Goal: Find contact information: Find contact information

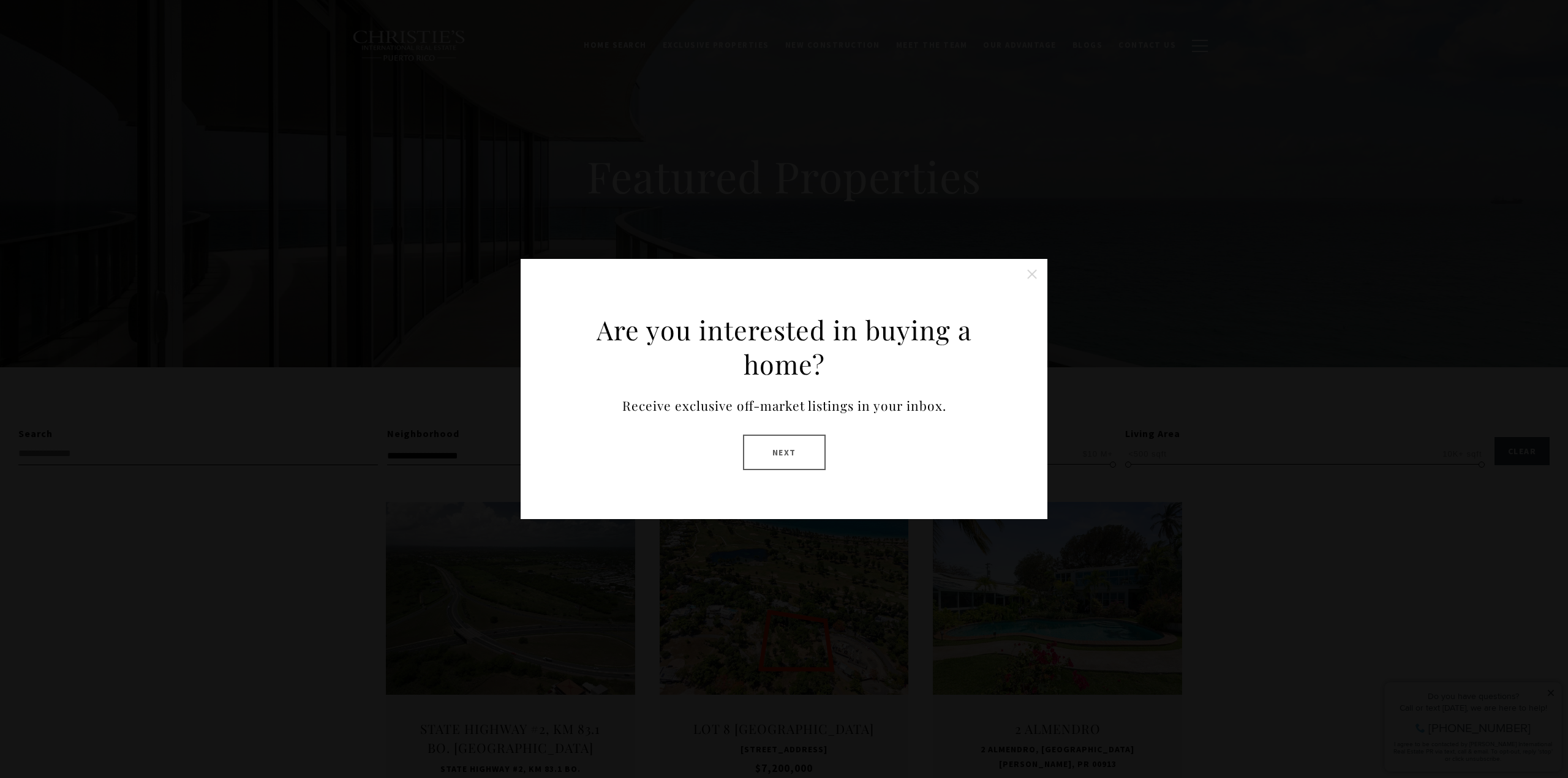
click at [1031, 266] on button "Close this option" at bounding box center [1032, 274] width 24 height 24
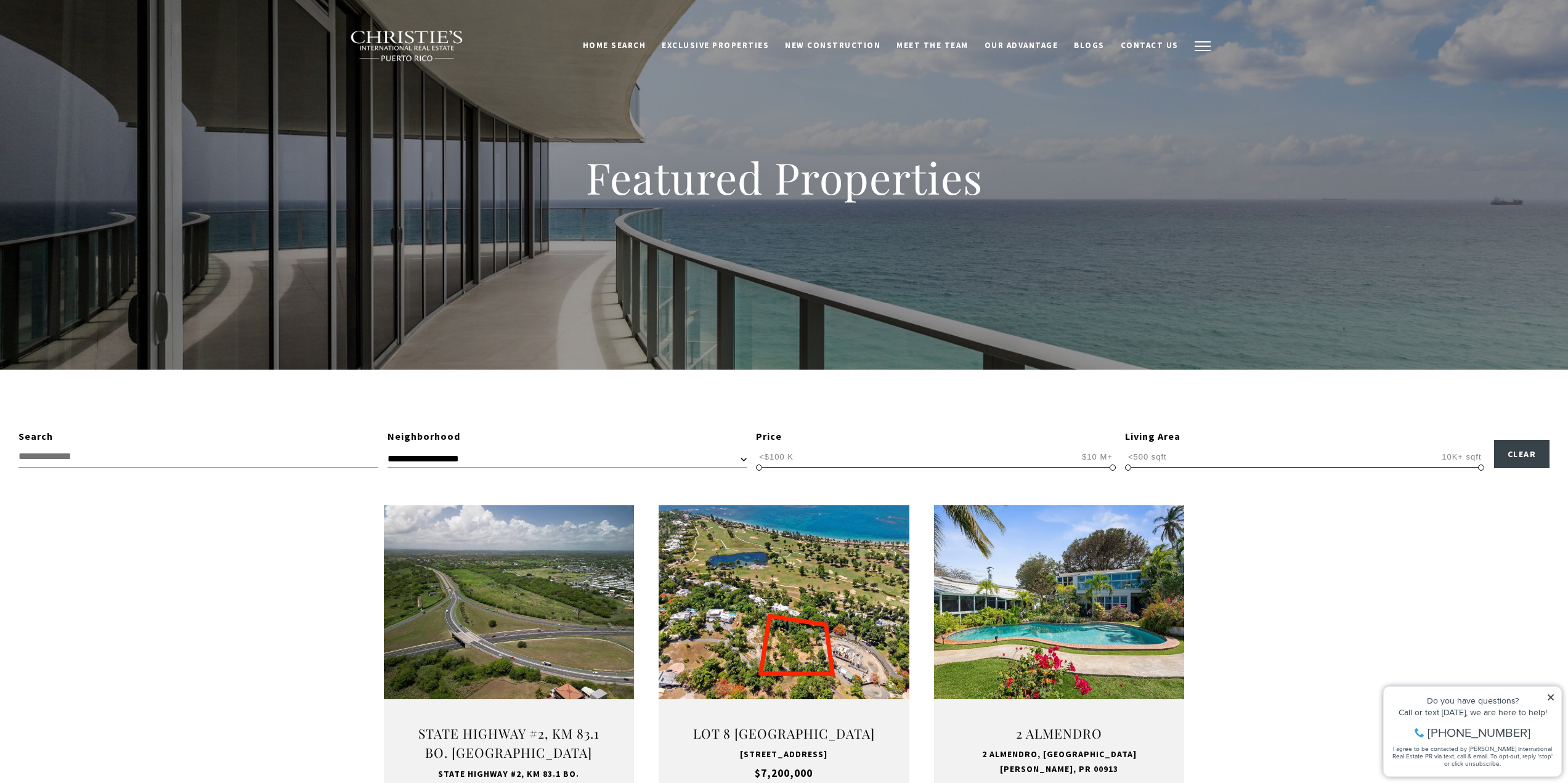
click at [1200, 49] on button "button" at bounding box center [1203, 46] width 32 height 36
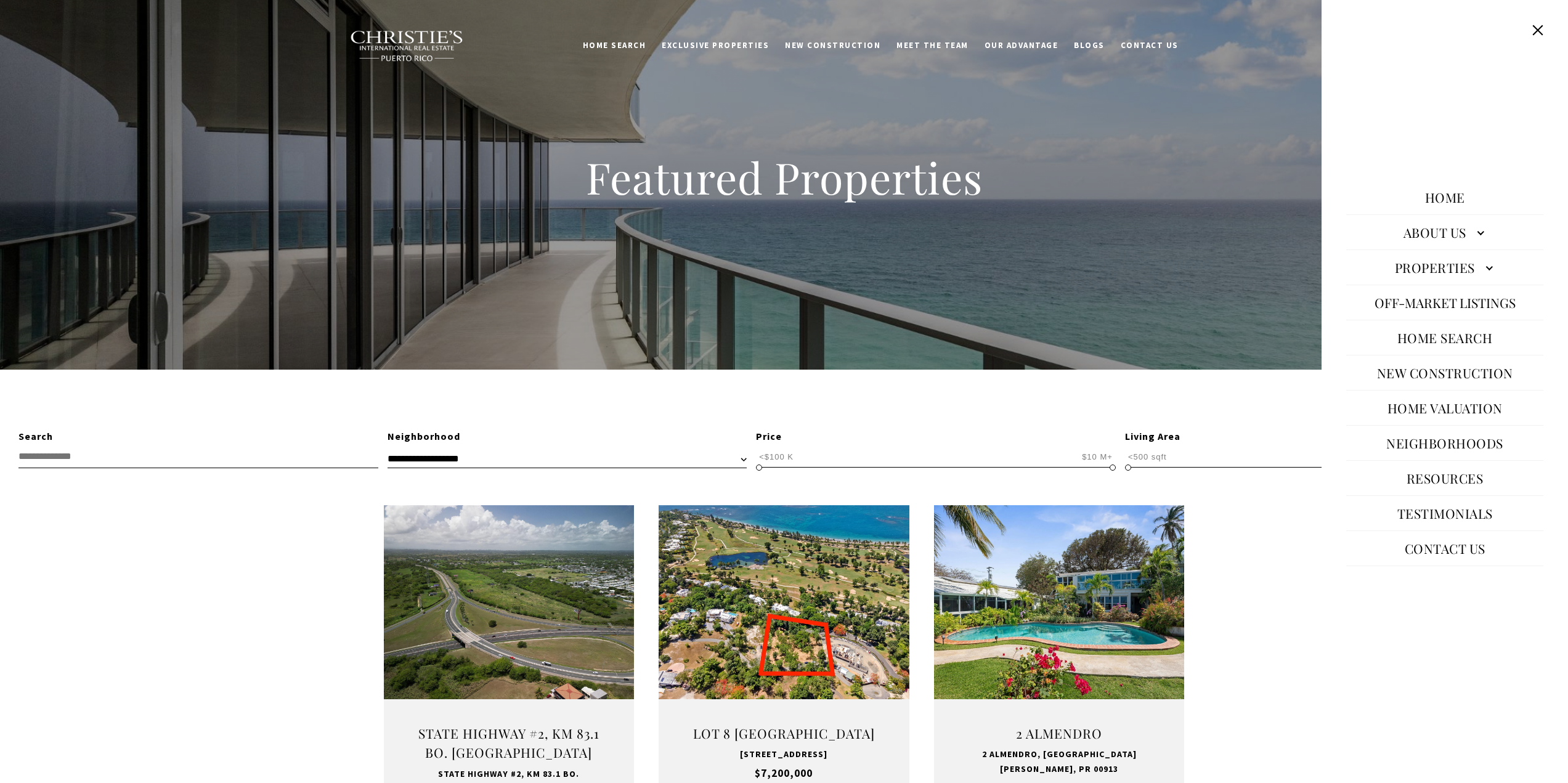
click at [1449, 556] on link "Contact Us" at bounding box center [1445, 548] width 93 height 29
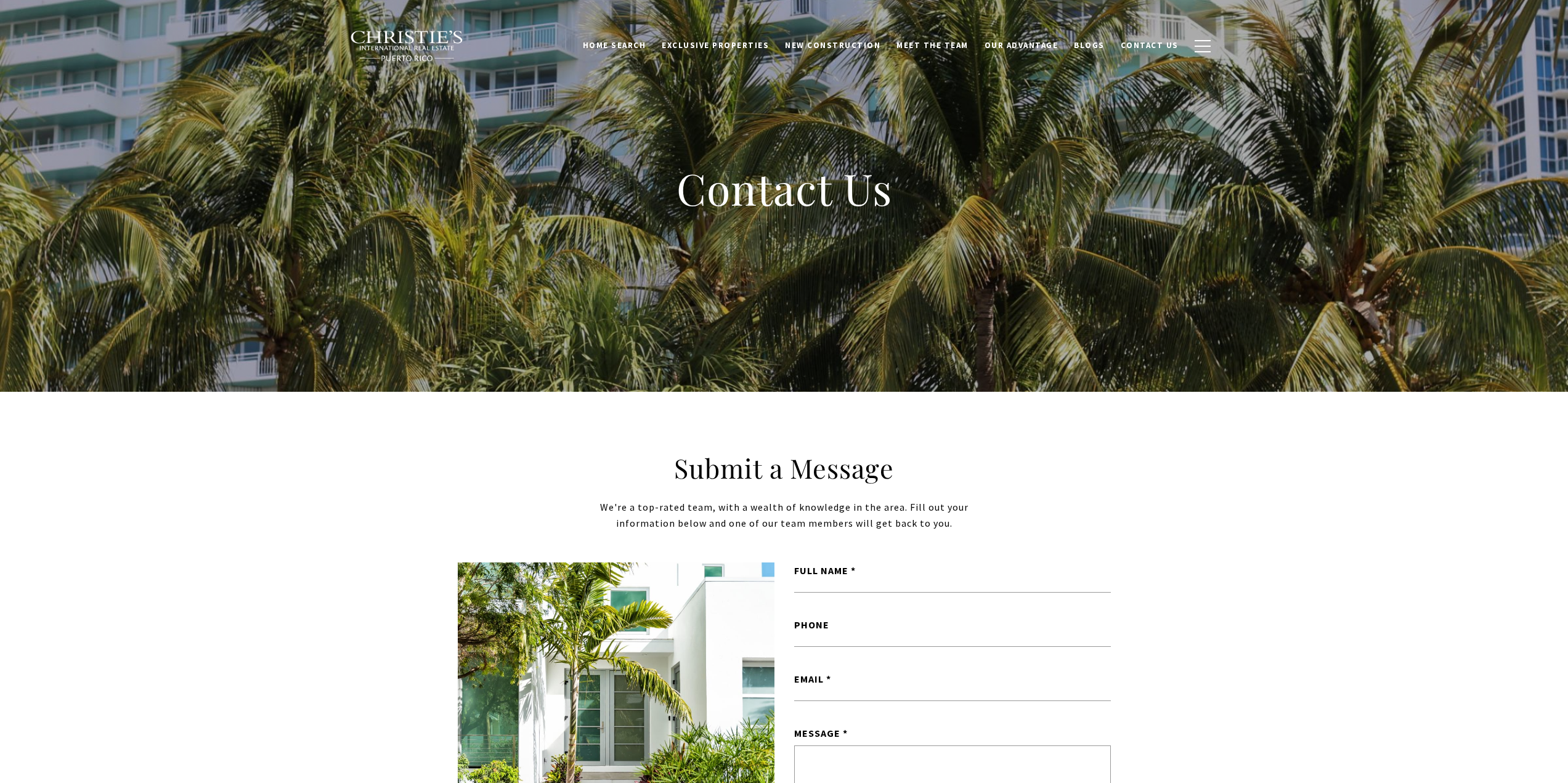
click at [1282, 526] on div "Submit a Message We're a top-rated team, with a wealth of knowledge in the area…" at bounding box center [784, 711] width 1568 height 640
drag, startPoint x: 895, startPoint y: 636, endPoint x: 788, endPoint y: 641, distance: 107.1
click at [788, 641] on div "Phone" at bounding box center [952, 644] width 337 height 54
click at [1279, 509] on div "Submit a Message We're a top-rated team, with a wealth of knowledge in the area…" at bounding box center [784, 711] width 1568 height 640
click at [1100, 46] on span "Blogs" at bounding box center [1089, 45] width 31 height 11
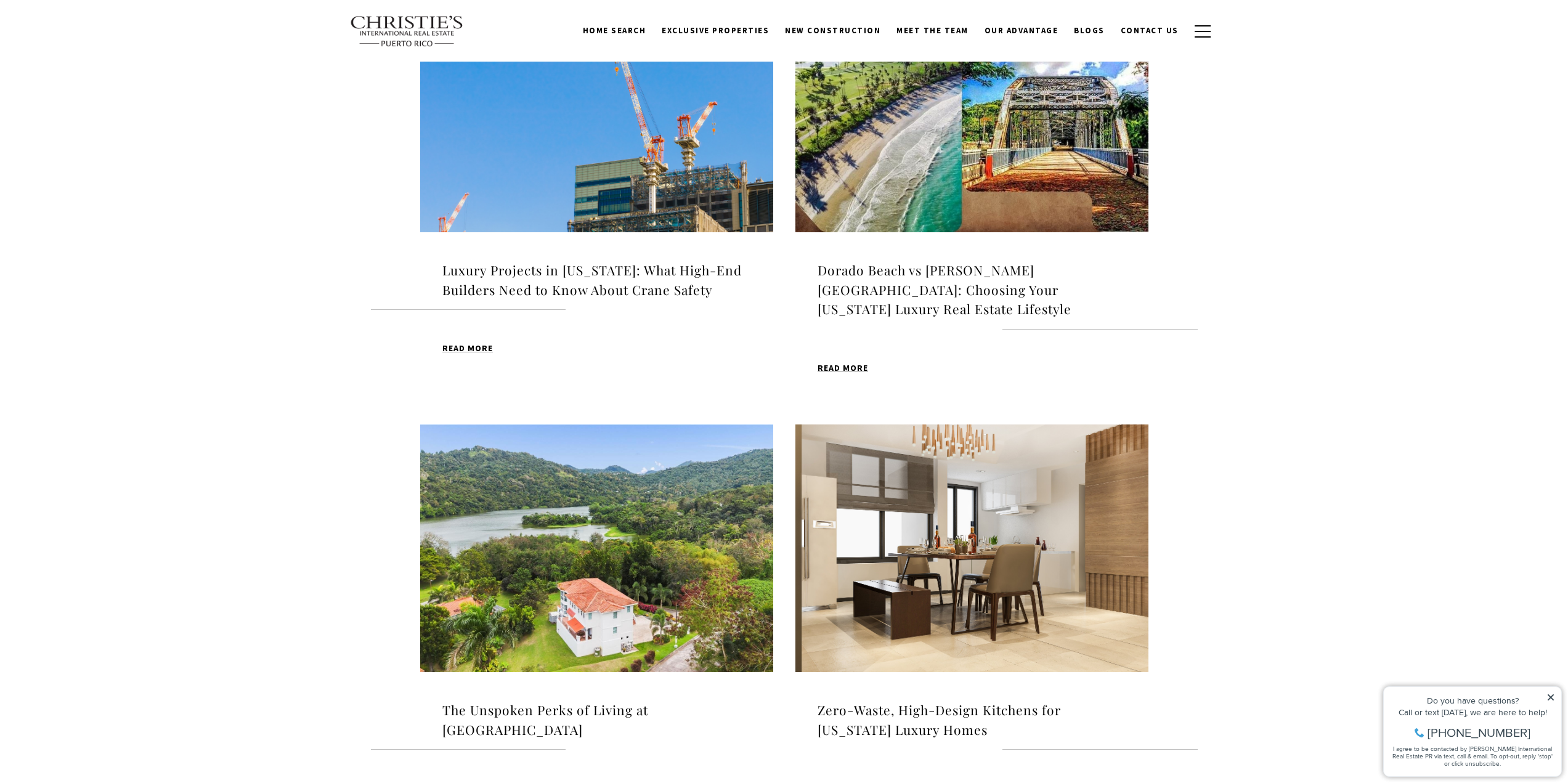
scroll to position [1294, 0]
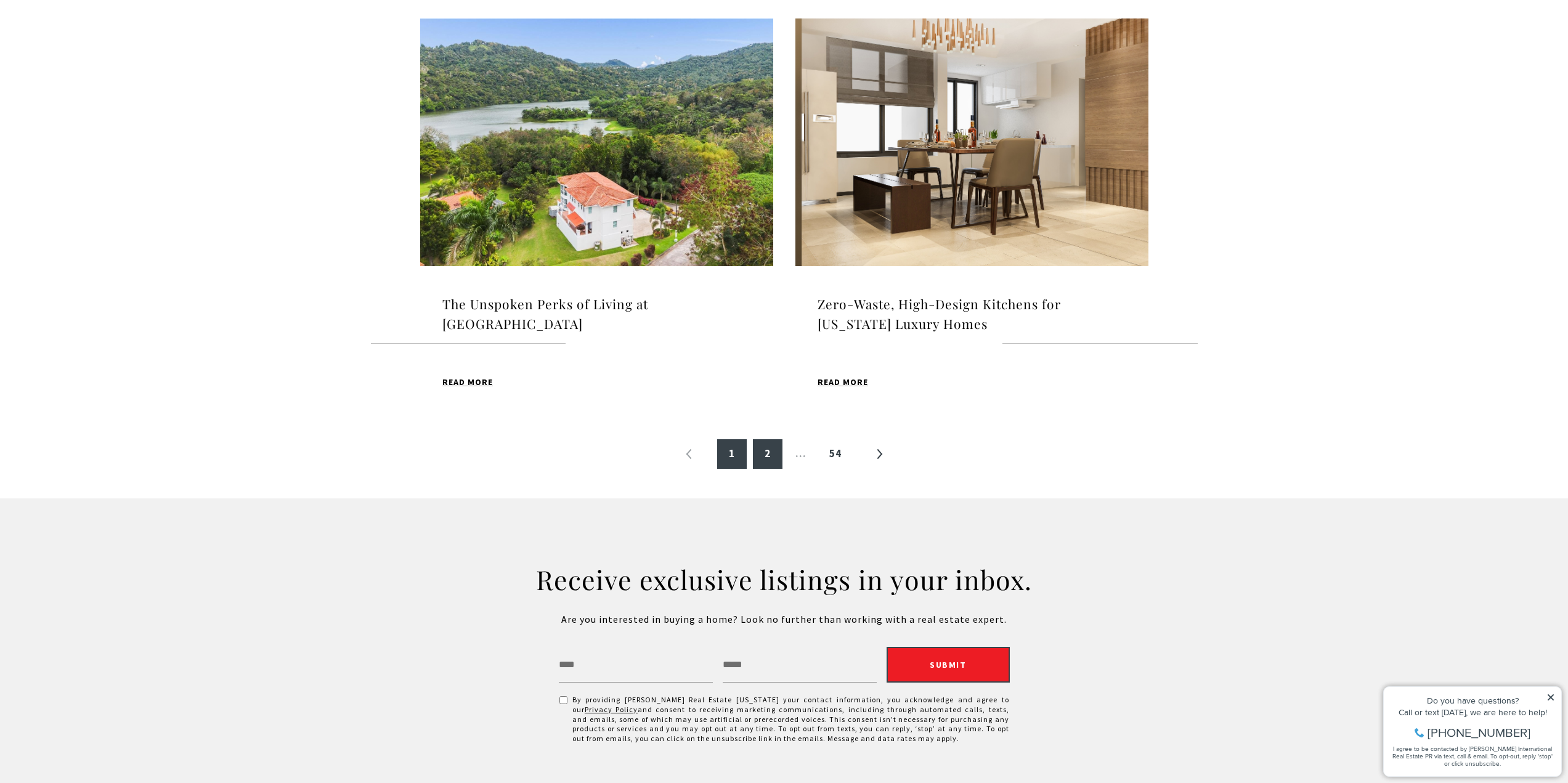
click at [776, 439] on link "2" at bounding box center [767, 453] width 29 height 29
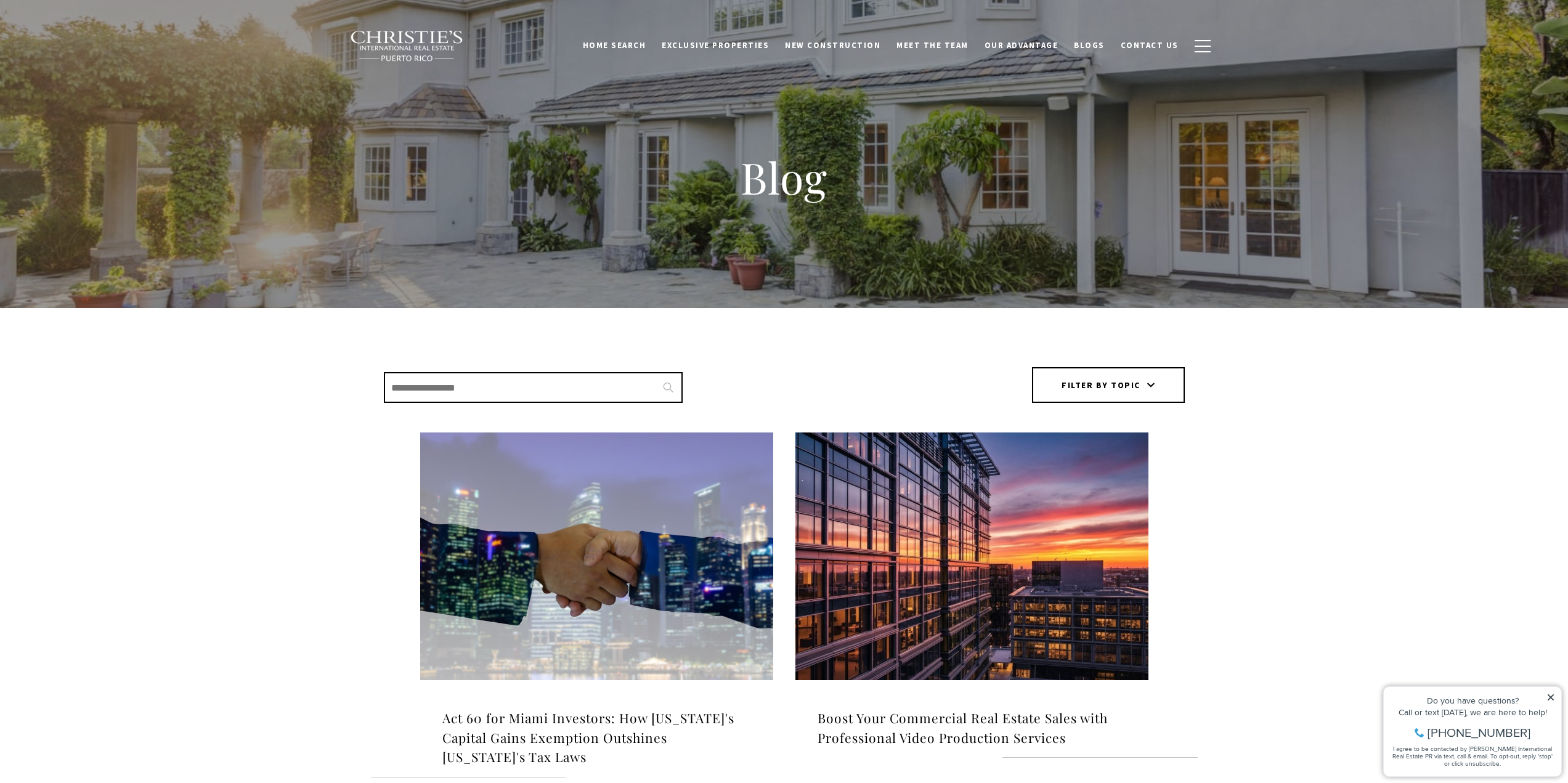
click at [578, 679] on img at bounding box center [597, 556] width 353 height 247
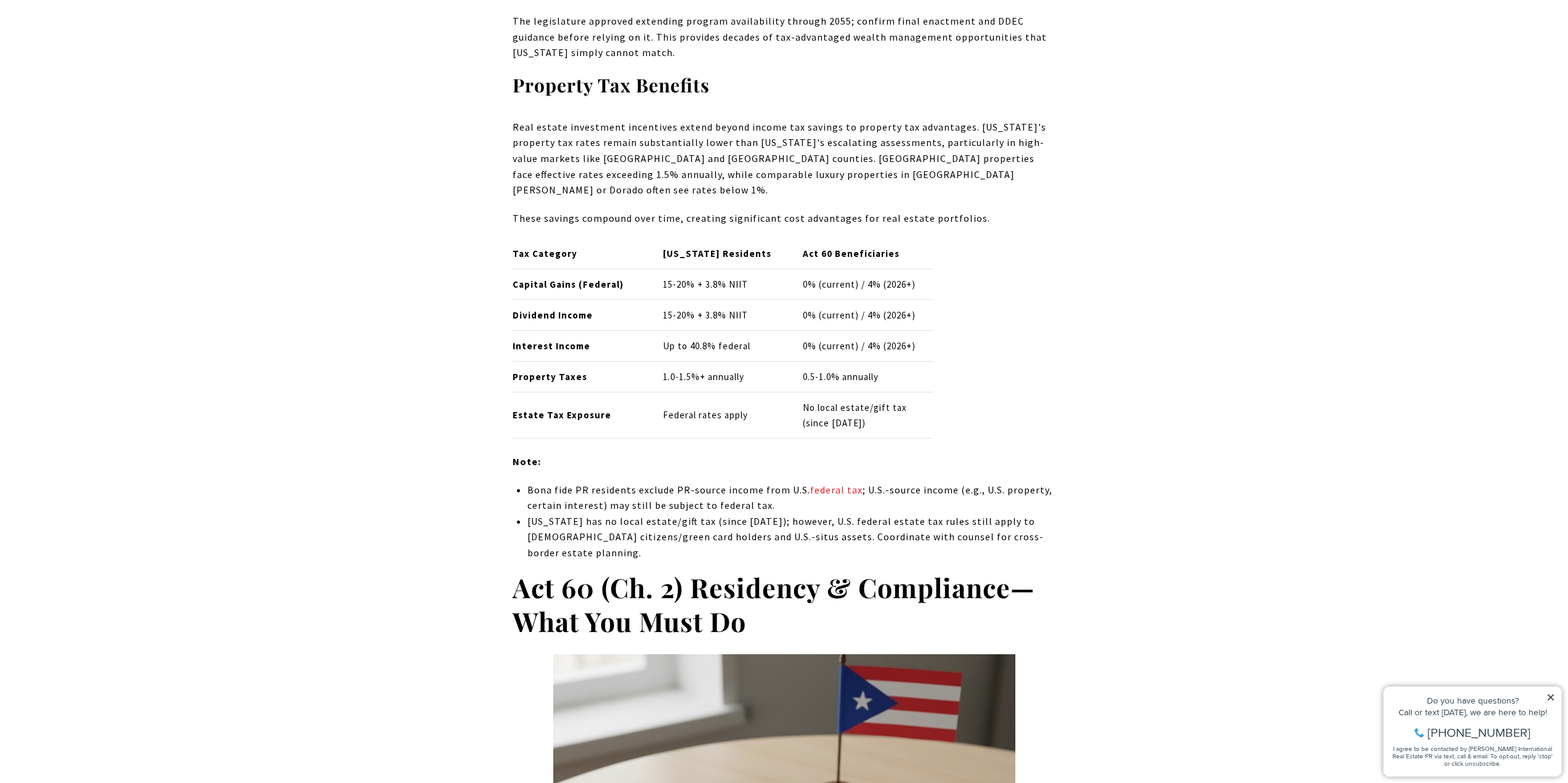
scroll to position [1725, 0]
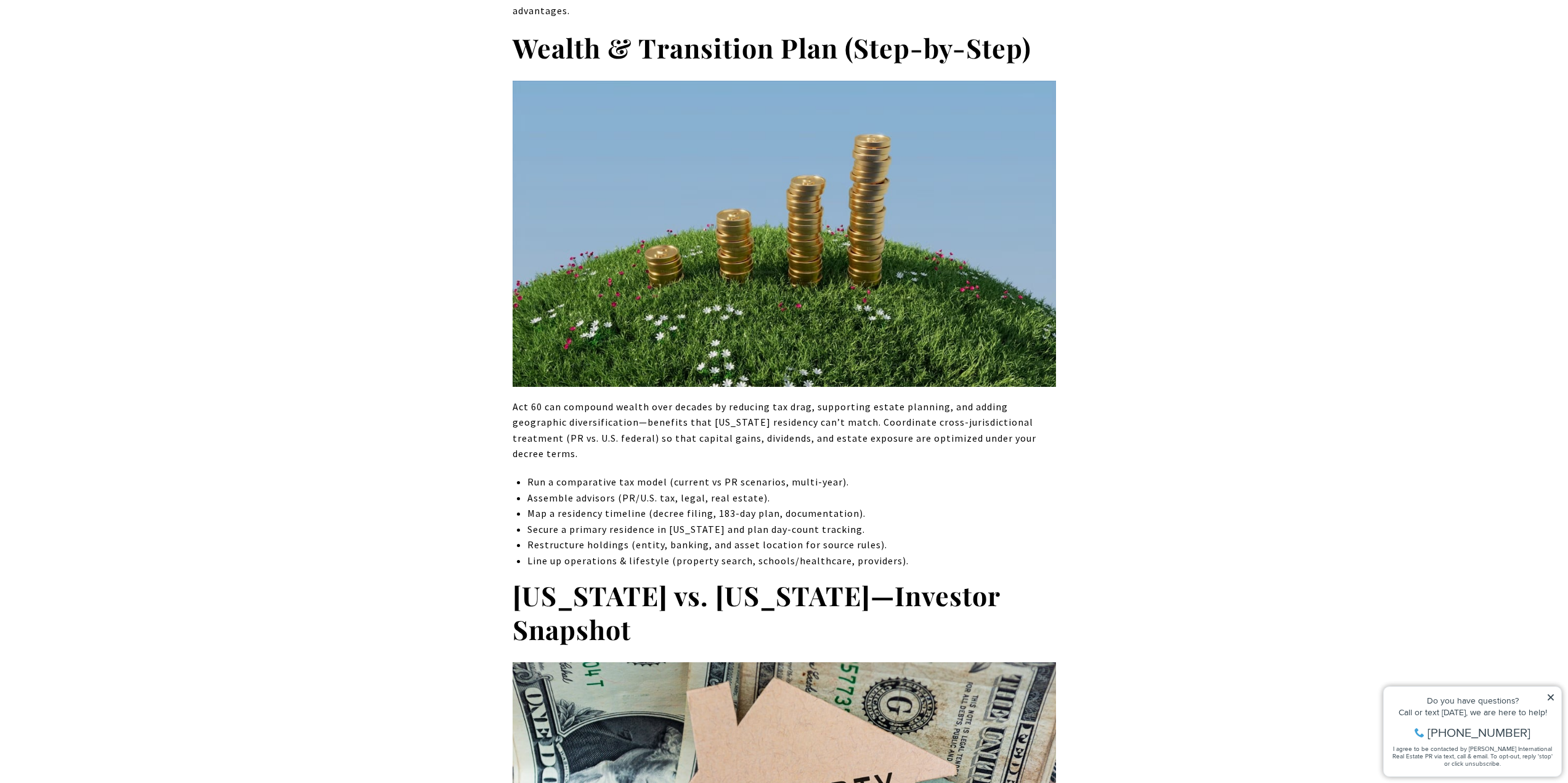
scroll to position [4314, 0]
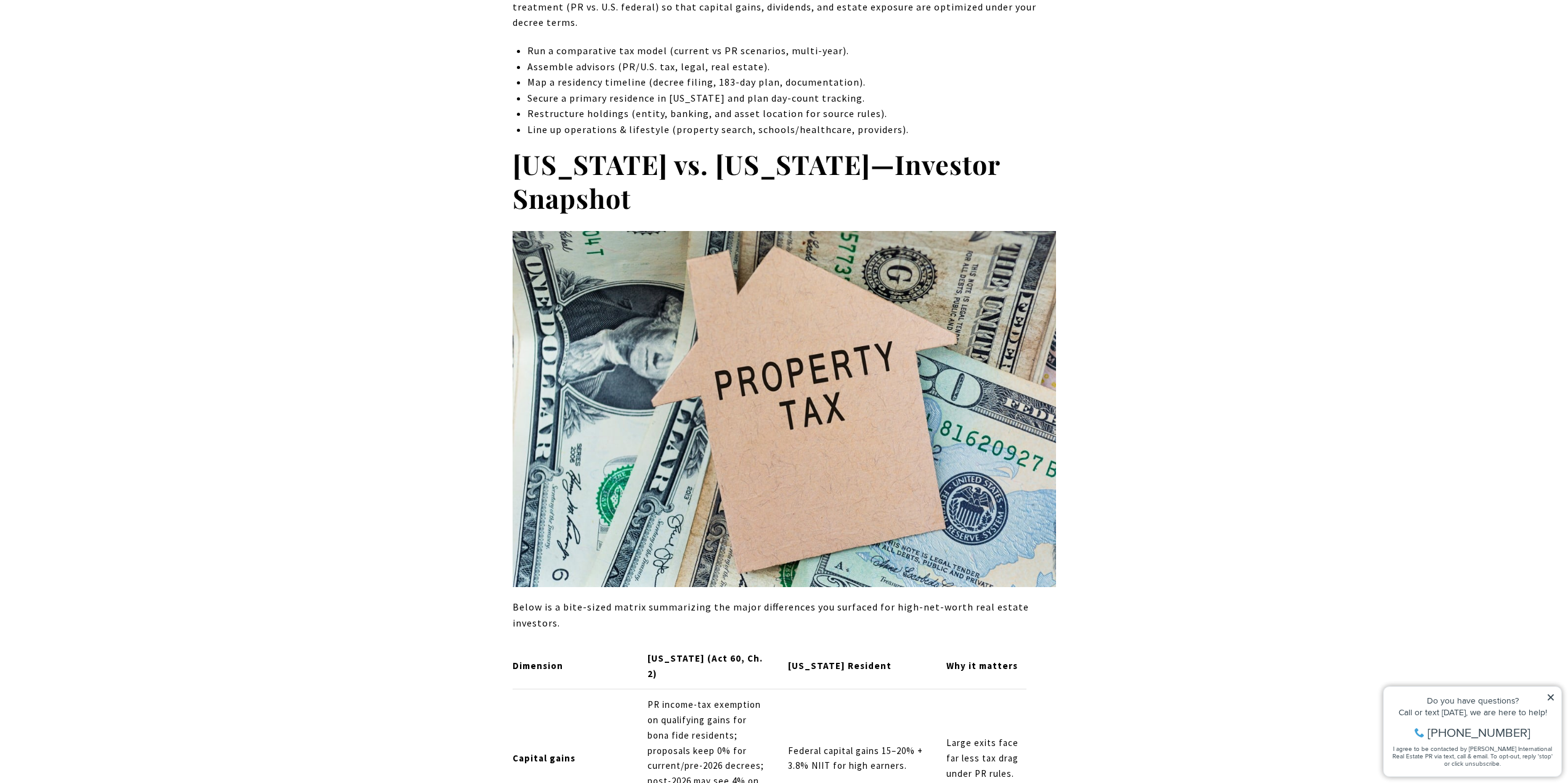
click at [765, 698] on p "PR income-tax exemption on qualifying gains for bona fide residents; proposals …" at bounding box center [708, 759] width 120 height 123
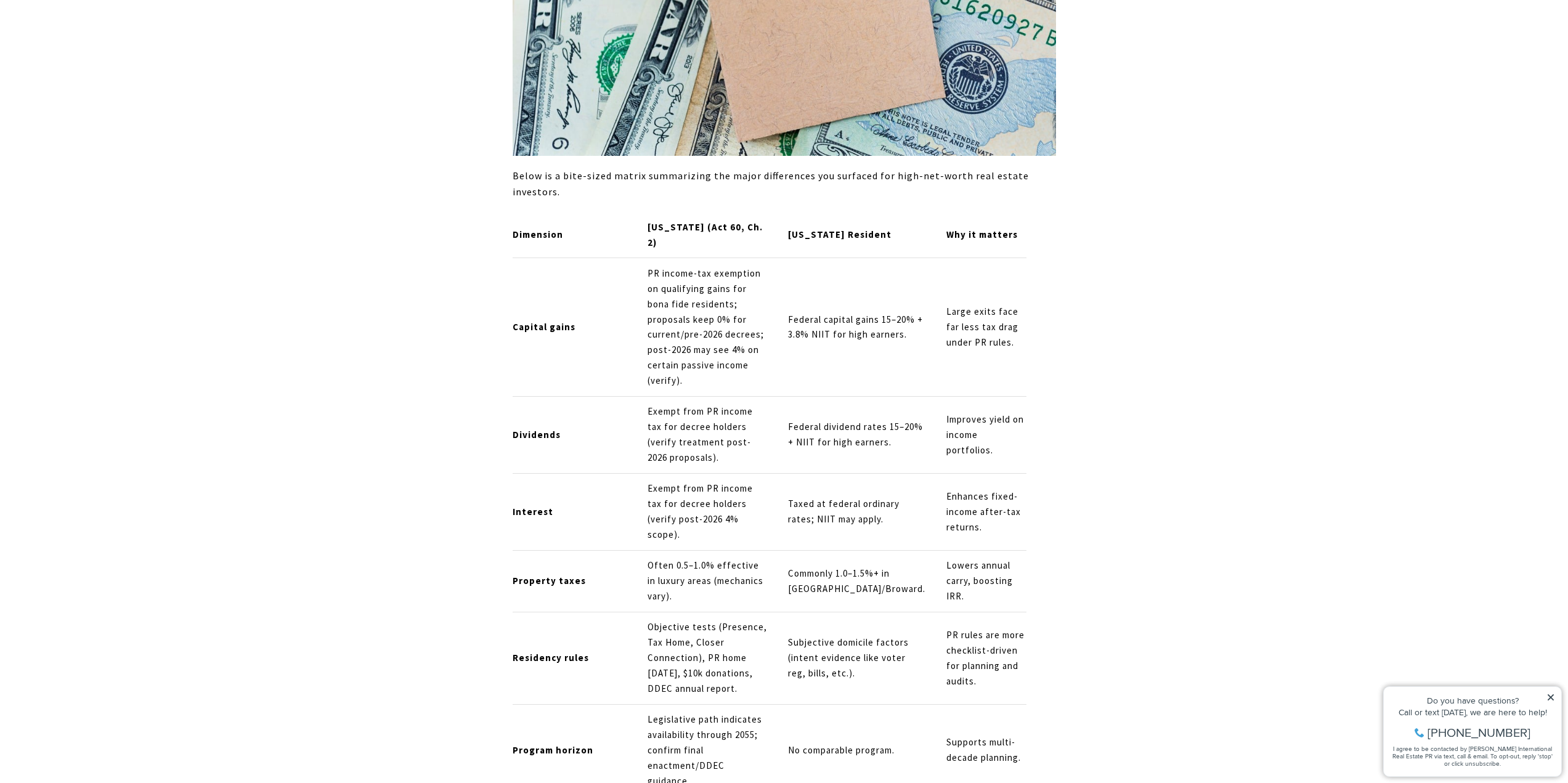
drag, startPoint x: 1323, startPoint y: 302, endPoint x: 1318, endPoint y: 310, distance: 9.4
click at [1321, 307] on div "Miami investors face mounting pressure from rising property values and evolving…" at bounding box center [784, 12] width 1568 height 8529
click at [1143, 510] on div "Miami investors face mounting pressure from rising property values and evolving…" at bounding box center [784, 12] width 863 height 8443
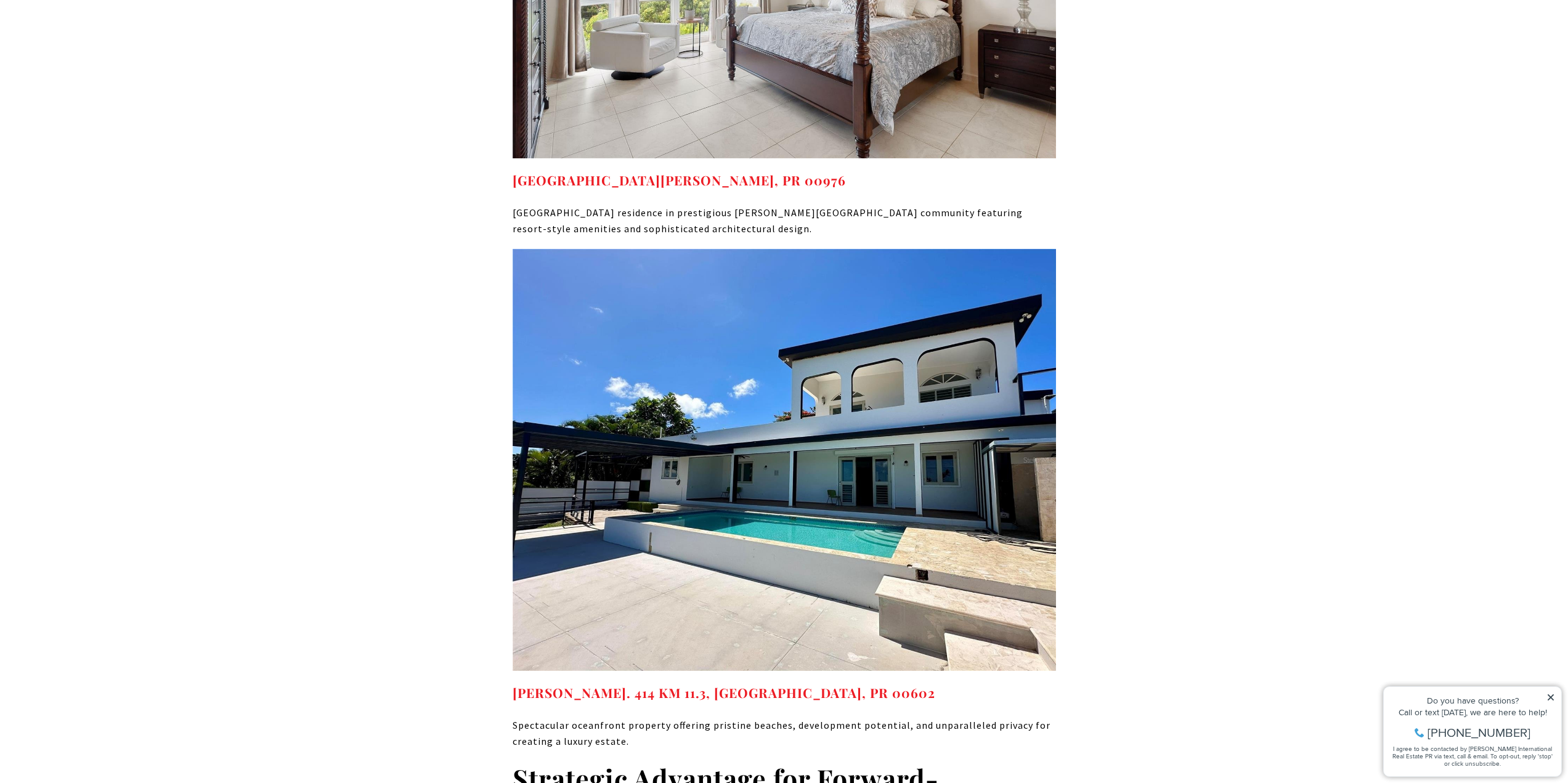
scroll to position [7324, 0]
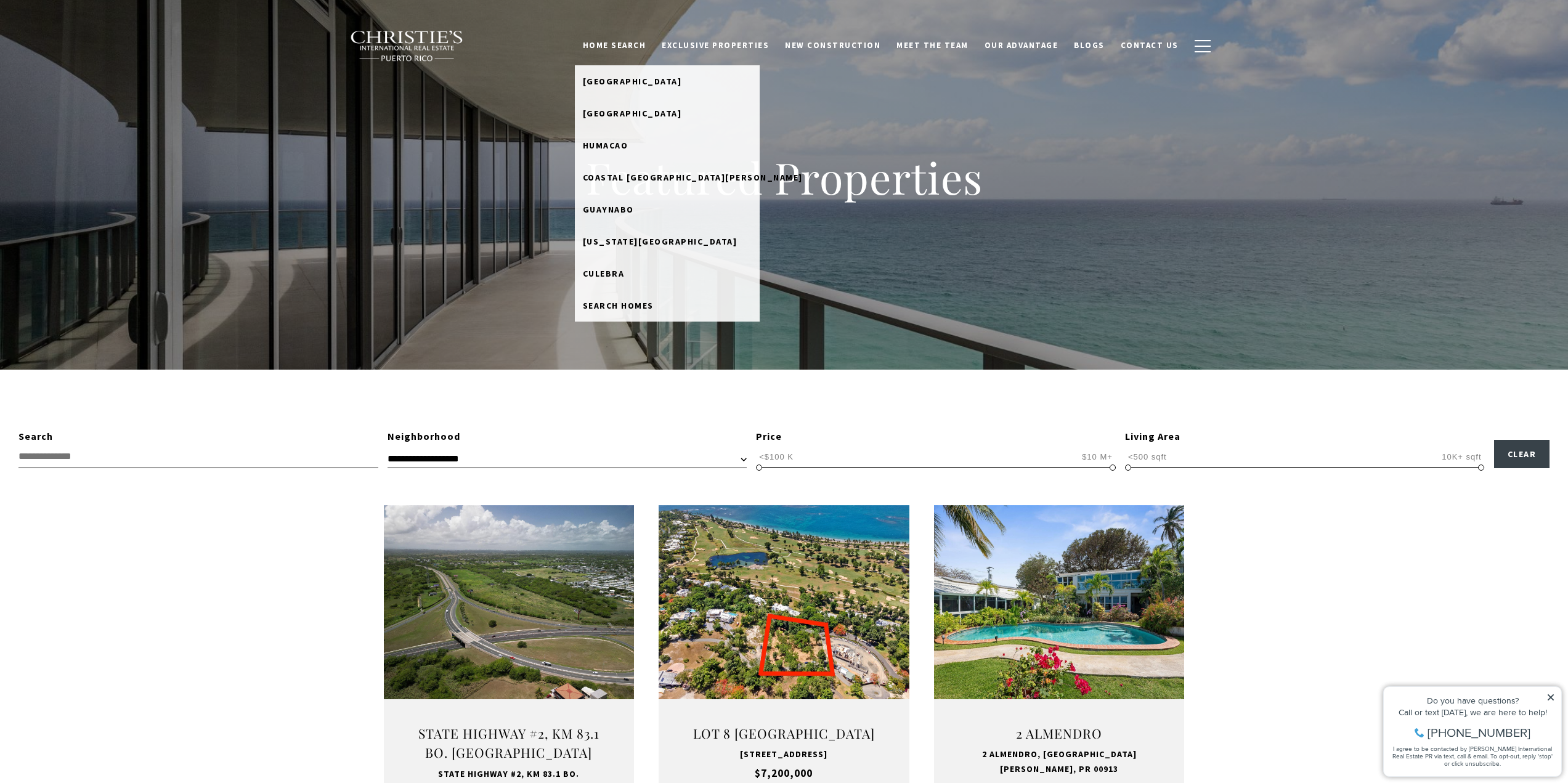
click at [654, 39] on link "Home Search" at bounding box center [614, 45] width 79 height 24
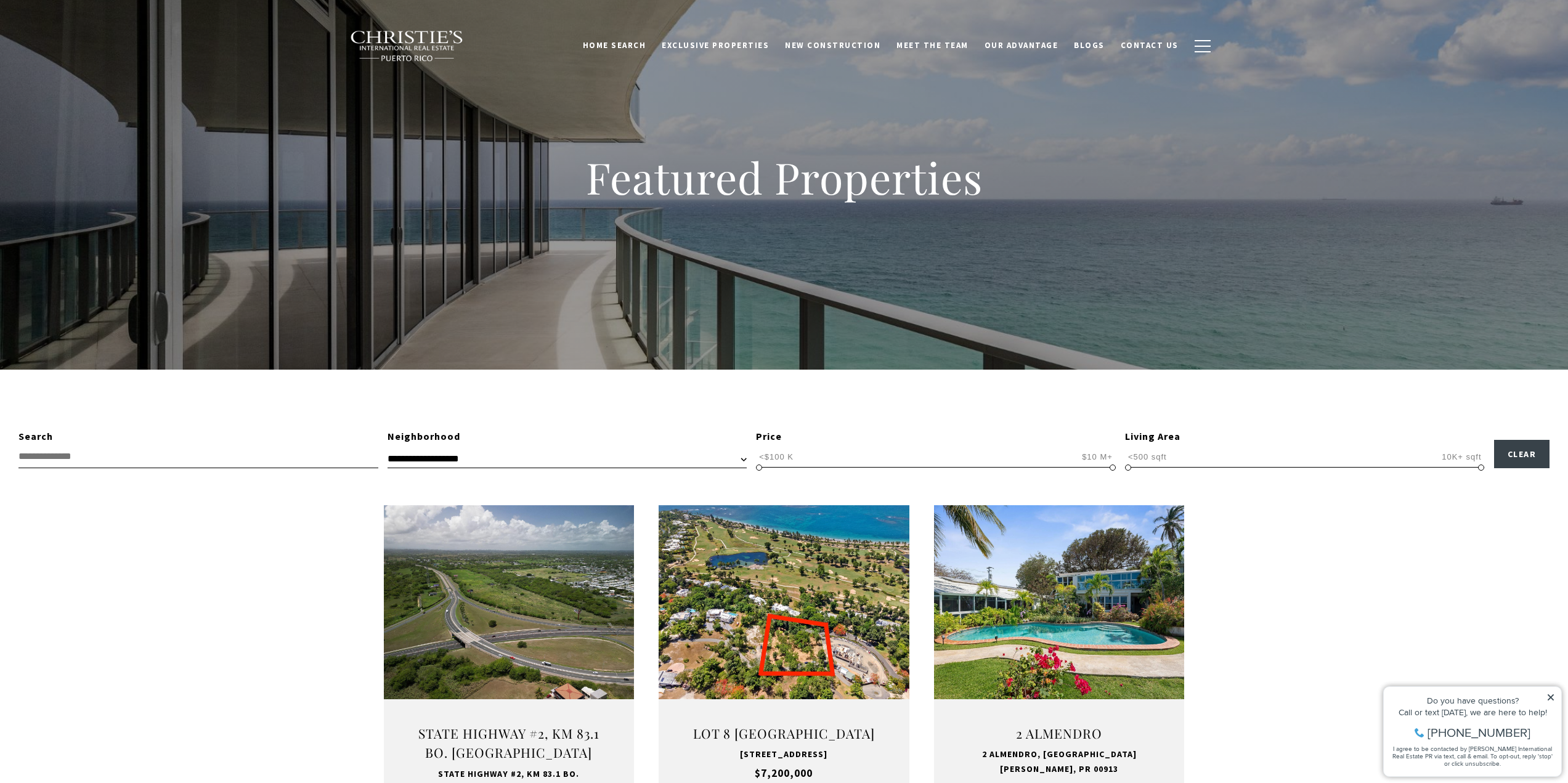
click at [650, 47] on link "Home Search" at bounding box center [614, 45] width 79 height 24
click at [1214, 46] on button "button" at bounding box center [1203, 46] width 32 height 36
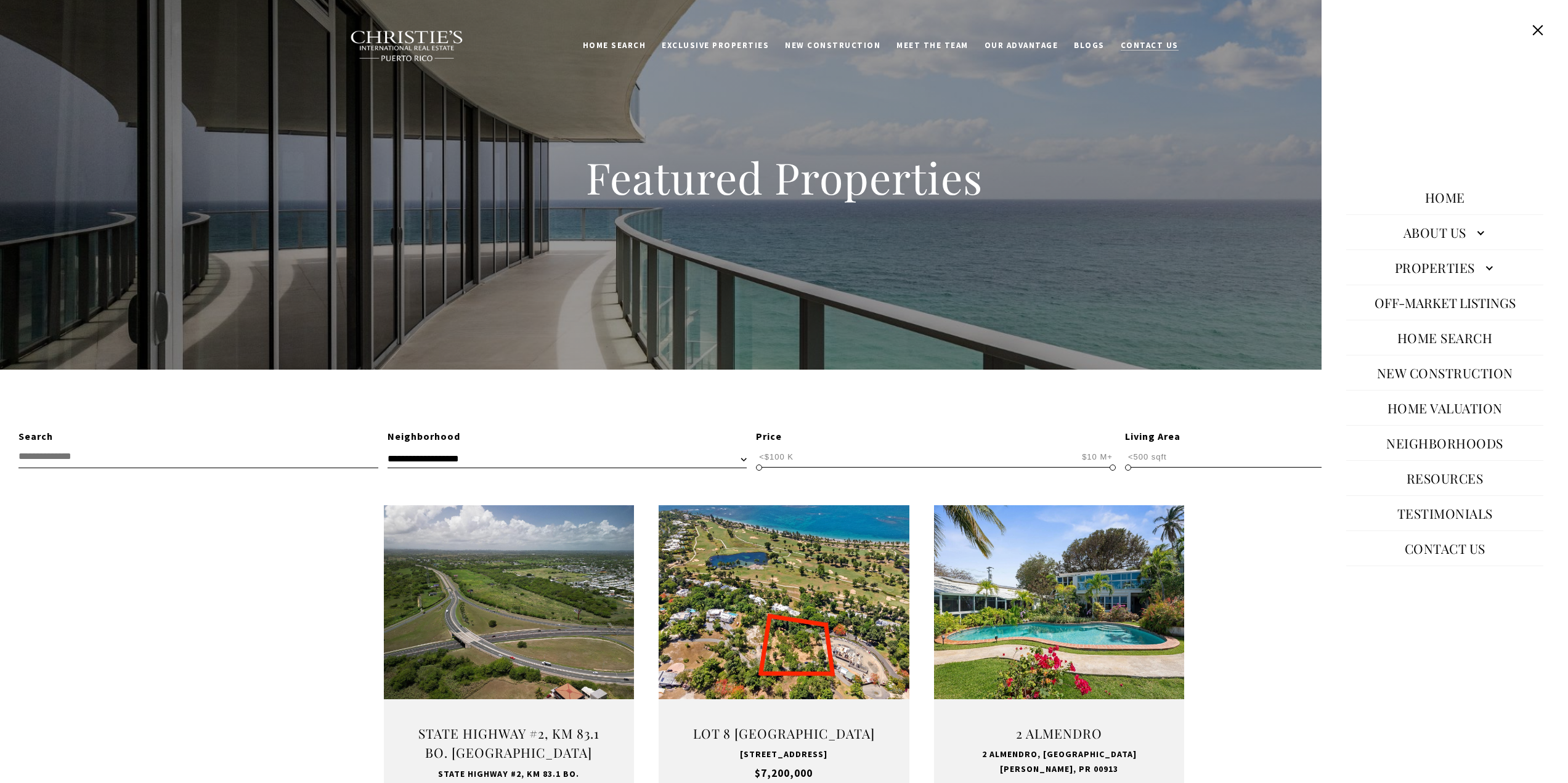
click at [1160, 43] on span "Contact Us" at bounding box center [1150, 45] width 58 height 11
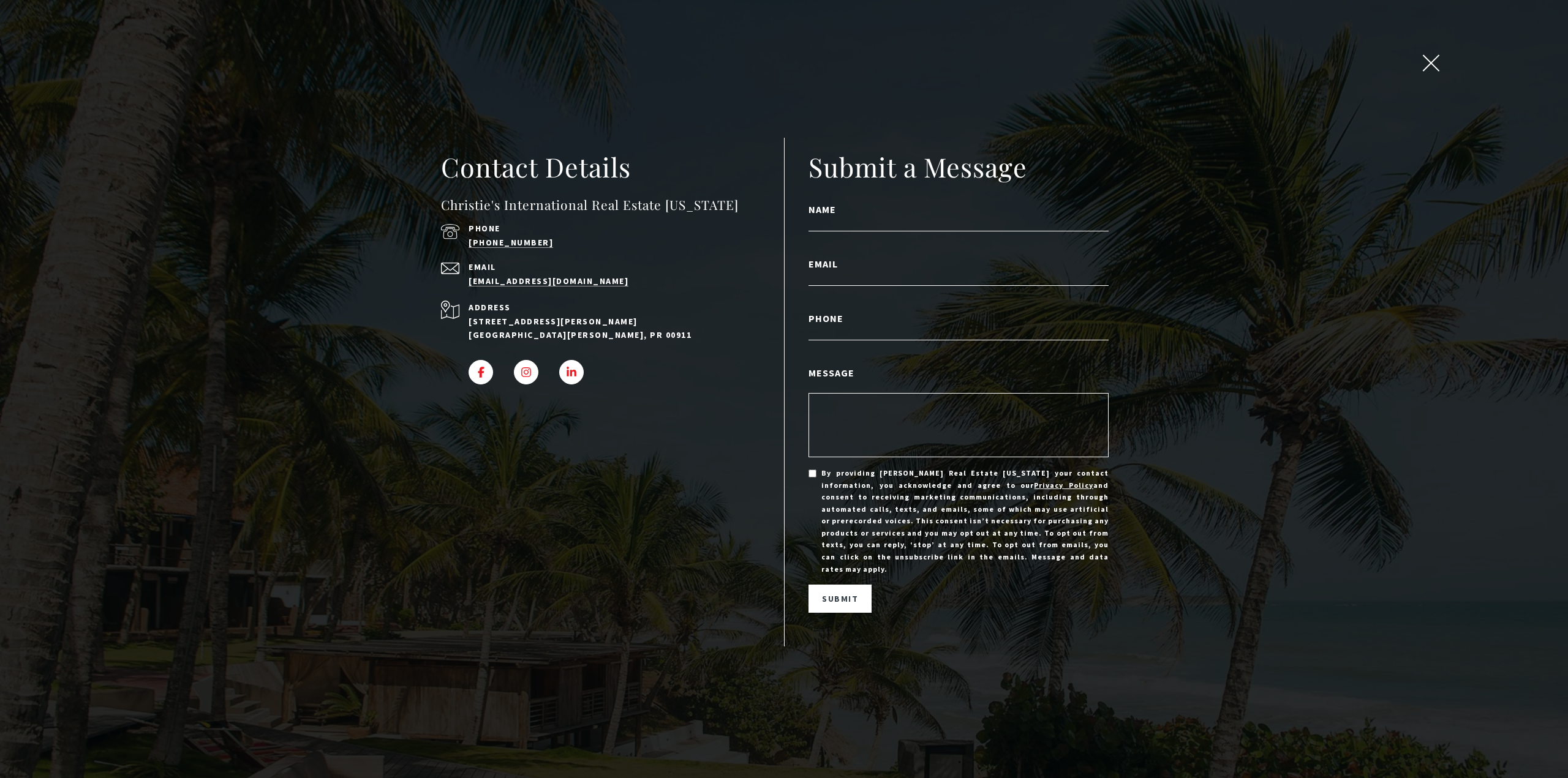
click at [1444, 70] on div "Contact Details Christie's International Real Estate Puerto Rico Phone (939) 33…" at bounding box center [784, 389] width 1568 height 778
click at [1419, 71] on button "close modal" at bounding box center [1431, 65] width 23 height 21
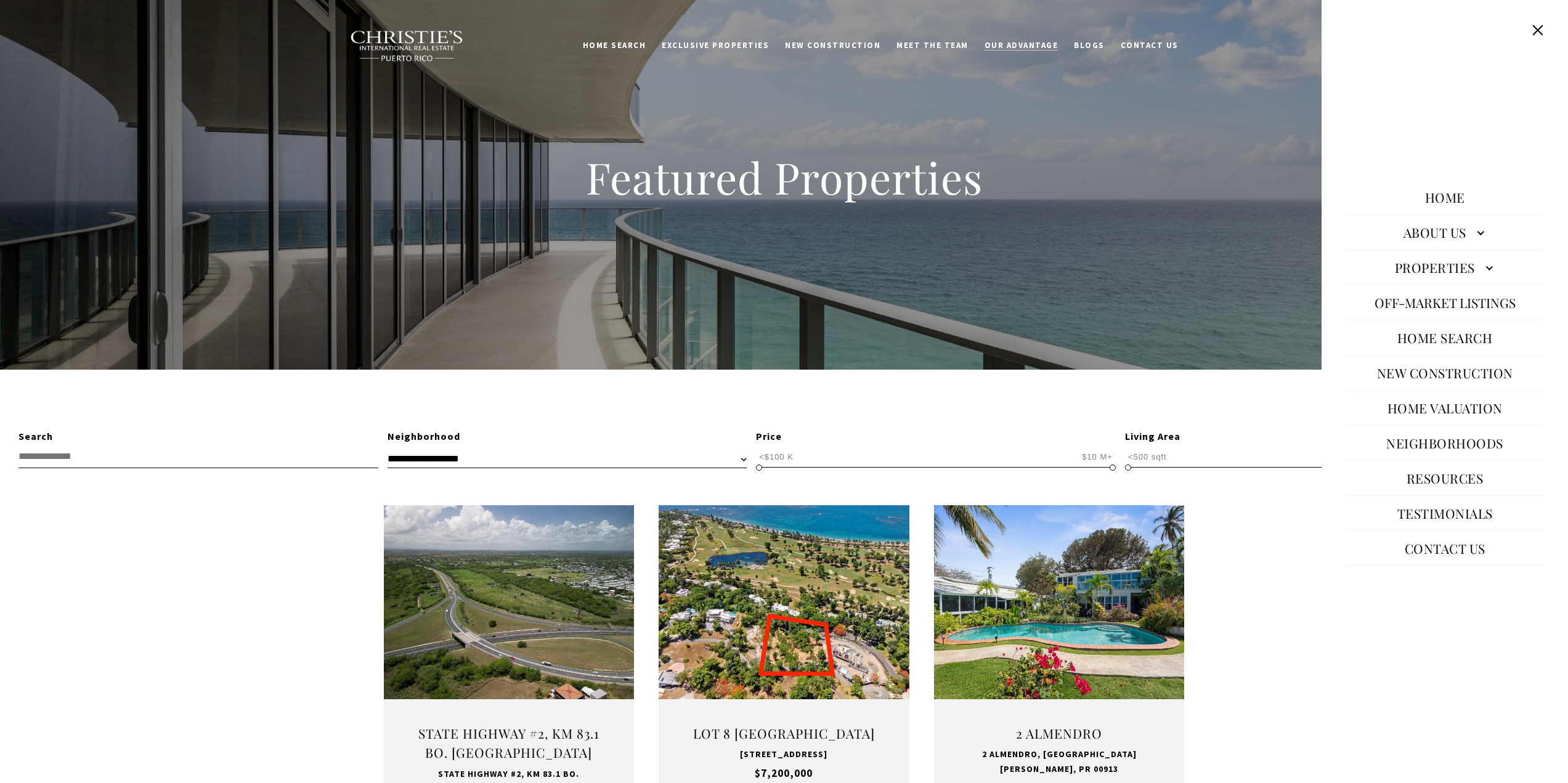
click at [1030, 38] on link "Our Advantage" at bounding box center [1022, 45] width 90 height 24
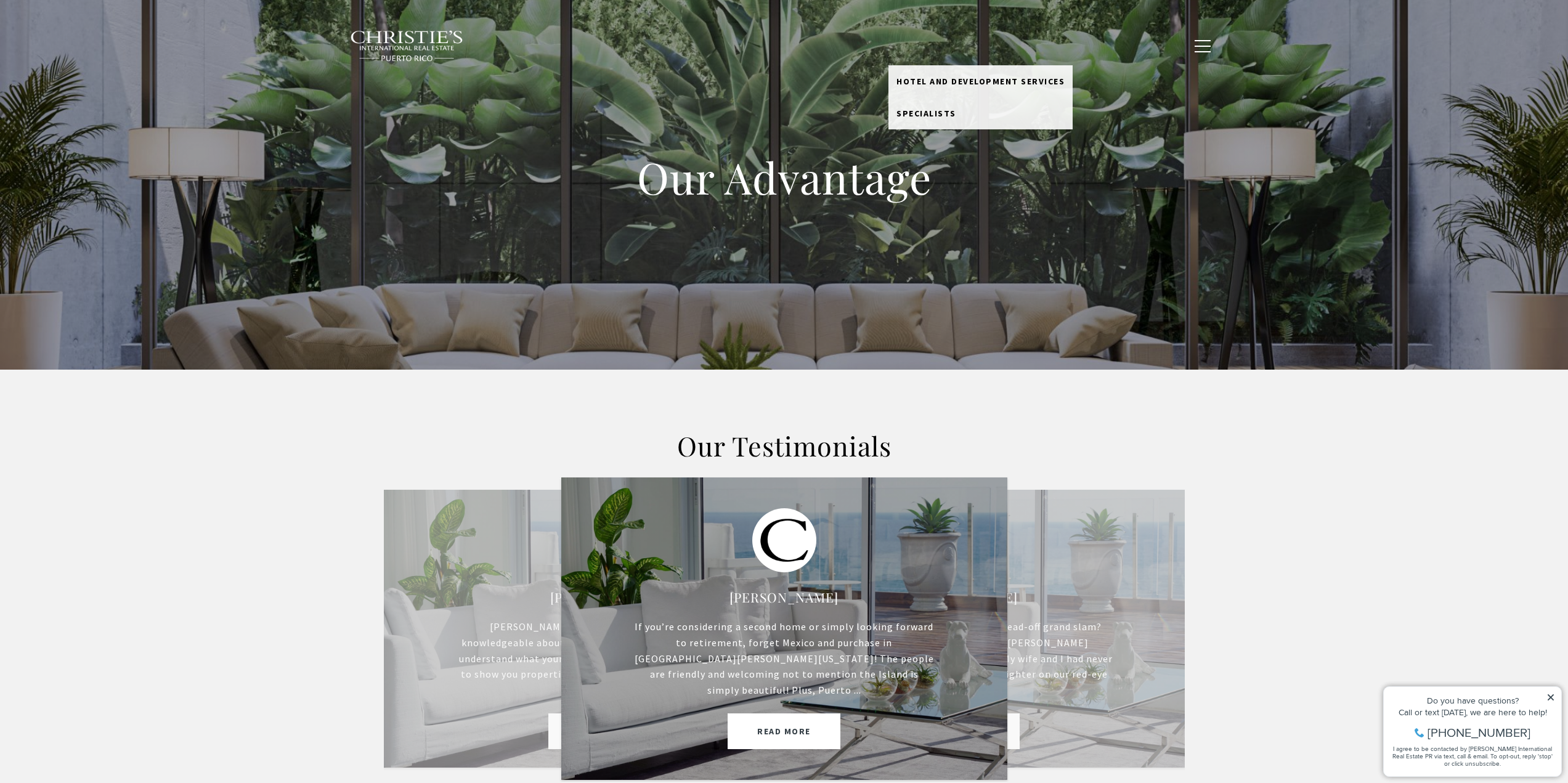
click at [943, 48] on link "Meet the Team" at bounding box center [932, 45] width 88 height 24
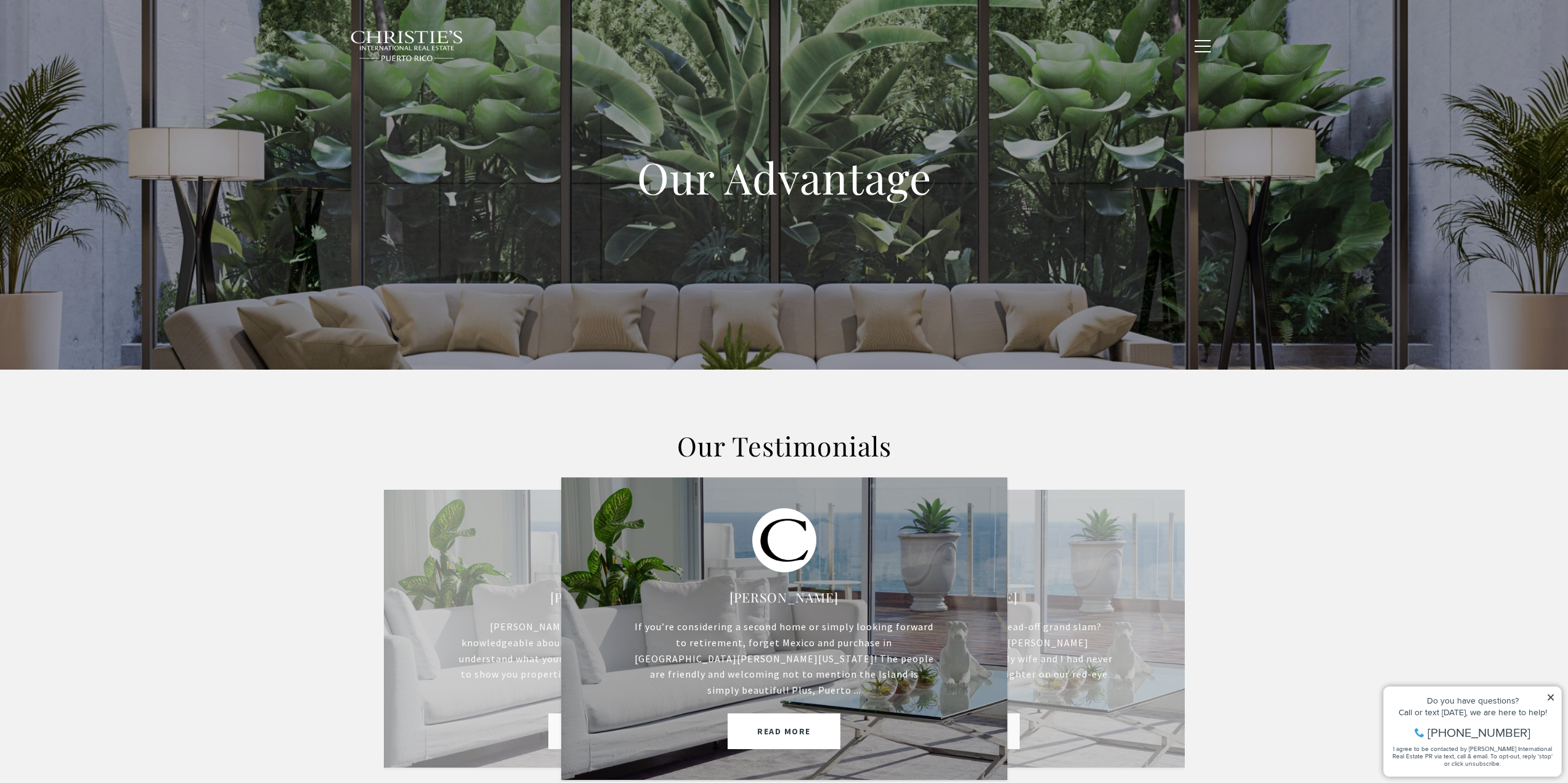
click at [960, 51] on link "Meet the Team" at bounding box center [932, 45] width 88 height 24
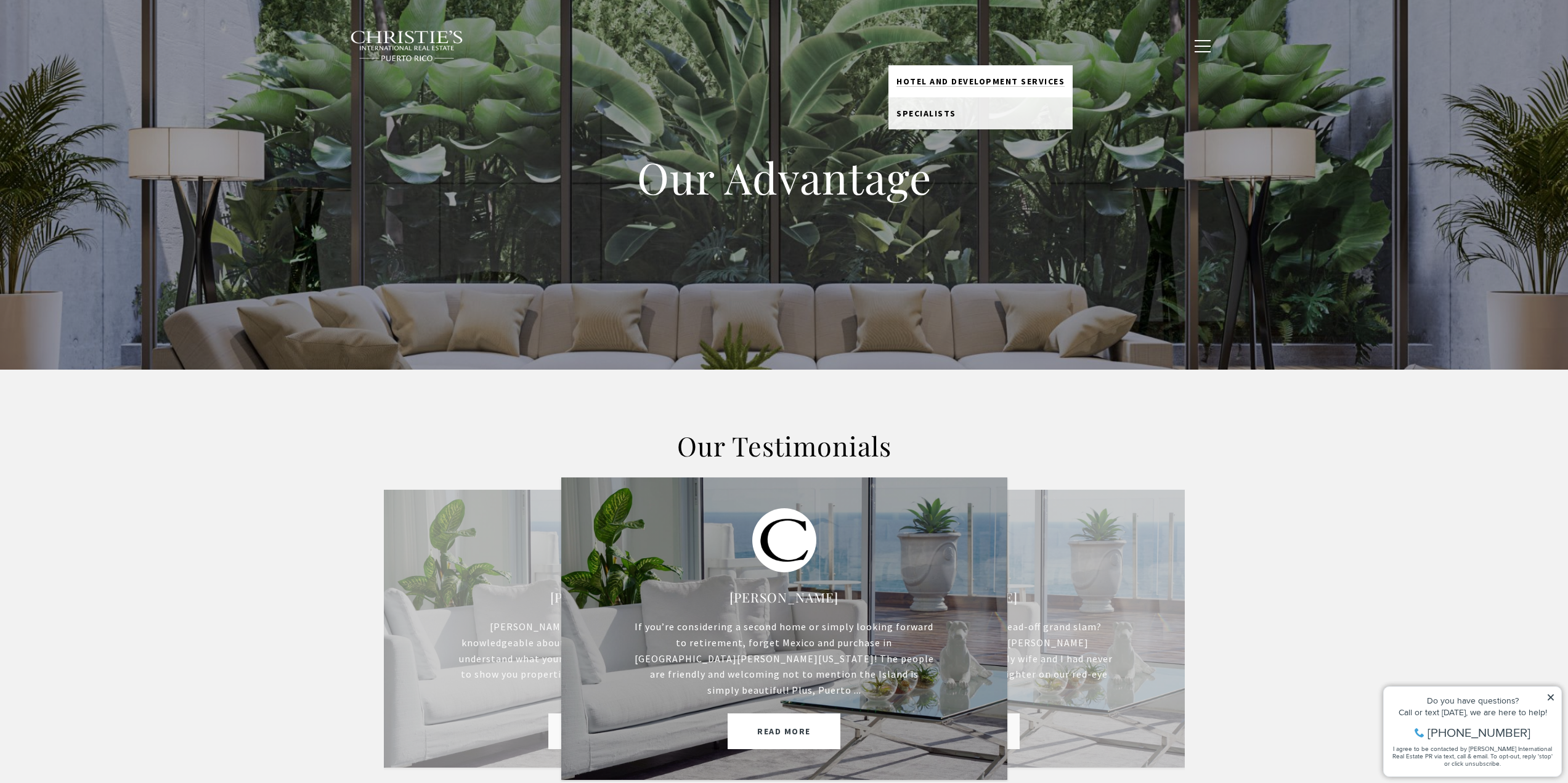
click at [930, 79] on span "Hotel and Development Services" at bounding box center [980, 82] width 168 height 11
click at [925, 114] on span "Specialists" at bounding box center [927, 114] width 60 height 11
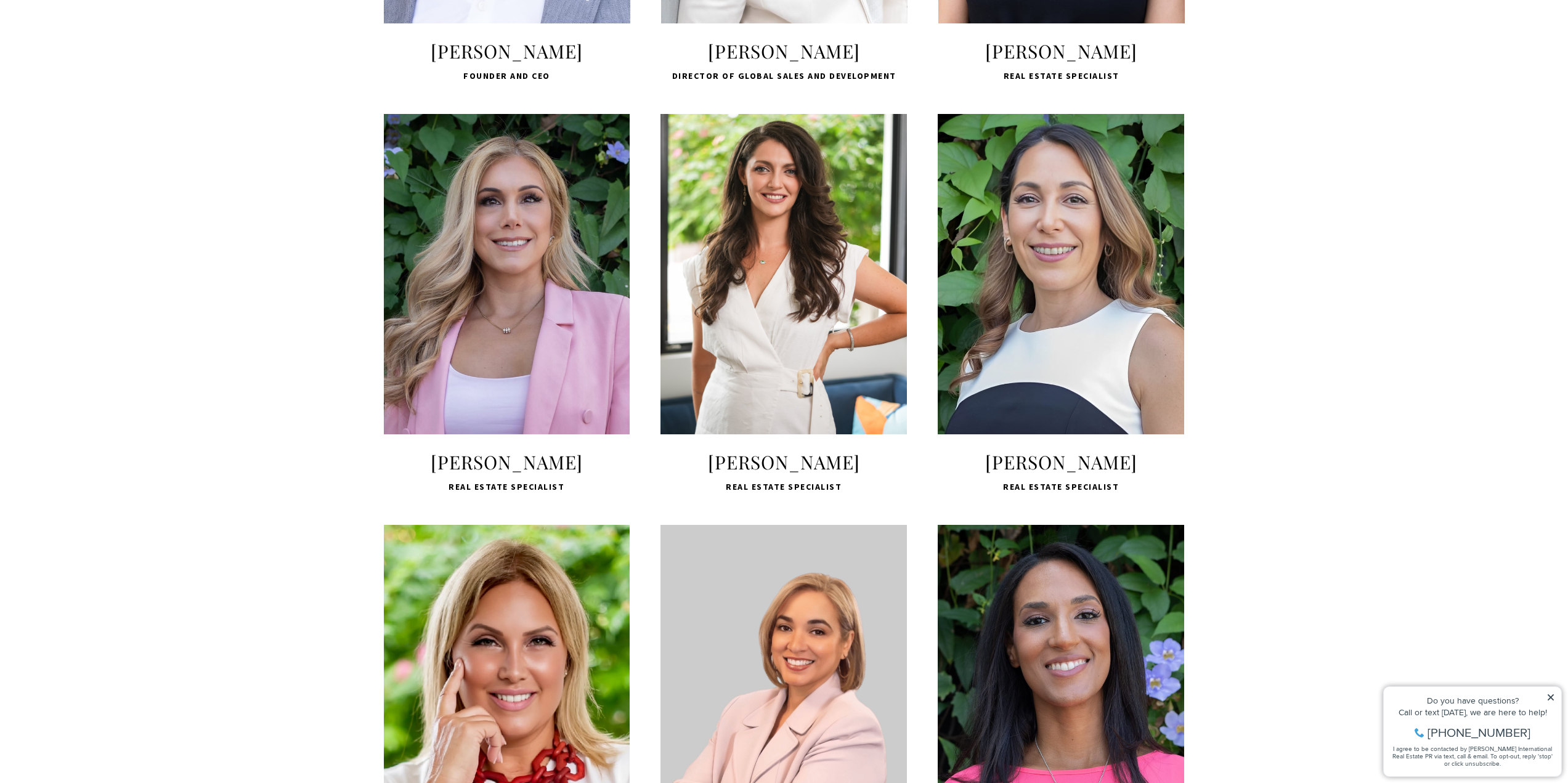
scroll to position [784, 0]
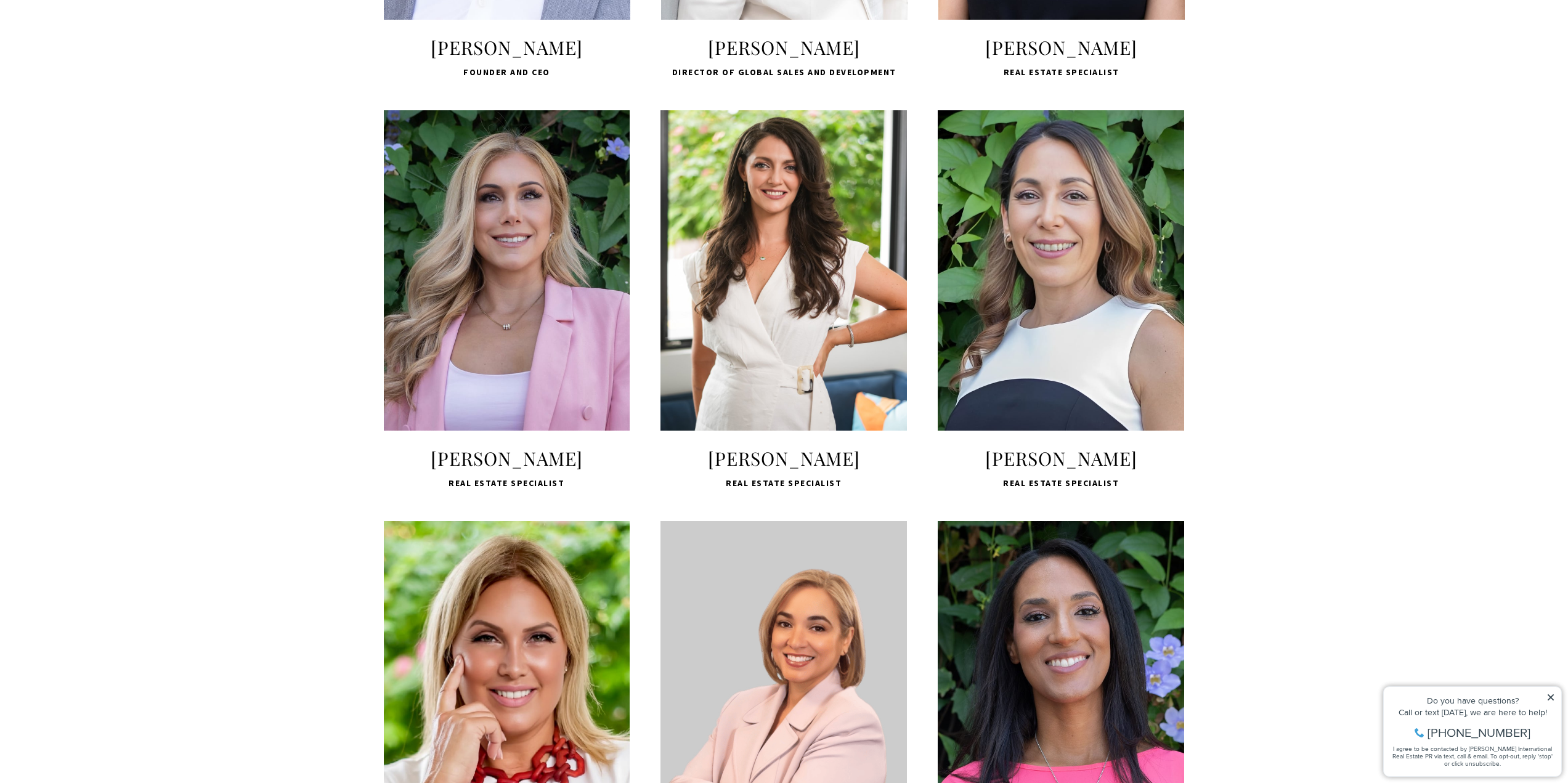
click at [526, 388] on span "LEARN MORE" at bounding box center [507, 370] width 164 height 36
click at [485, 388] on span "LEARN MORE" at bounding box center [507, 370] width 164 height 36
click at [515, 360] on div "LEARN MORE" at bounding box center [507, 270] width 247 height 320
click at [503, 388] on span "LEARN MORE" at bounding box center [507, 370] width 164 height 36
click at [471, 388] on span "LEARN MORE" at bounding box center [507, 370] width 164 height 36
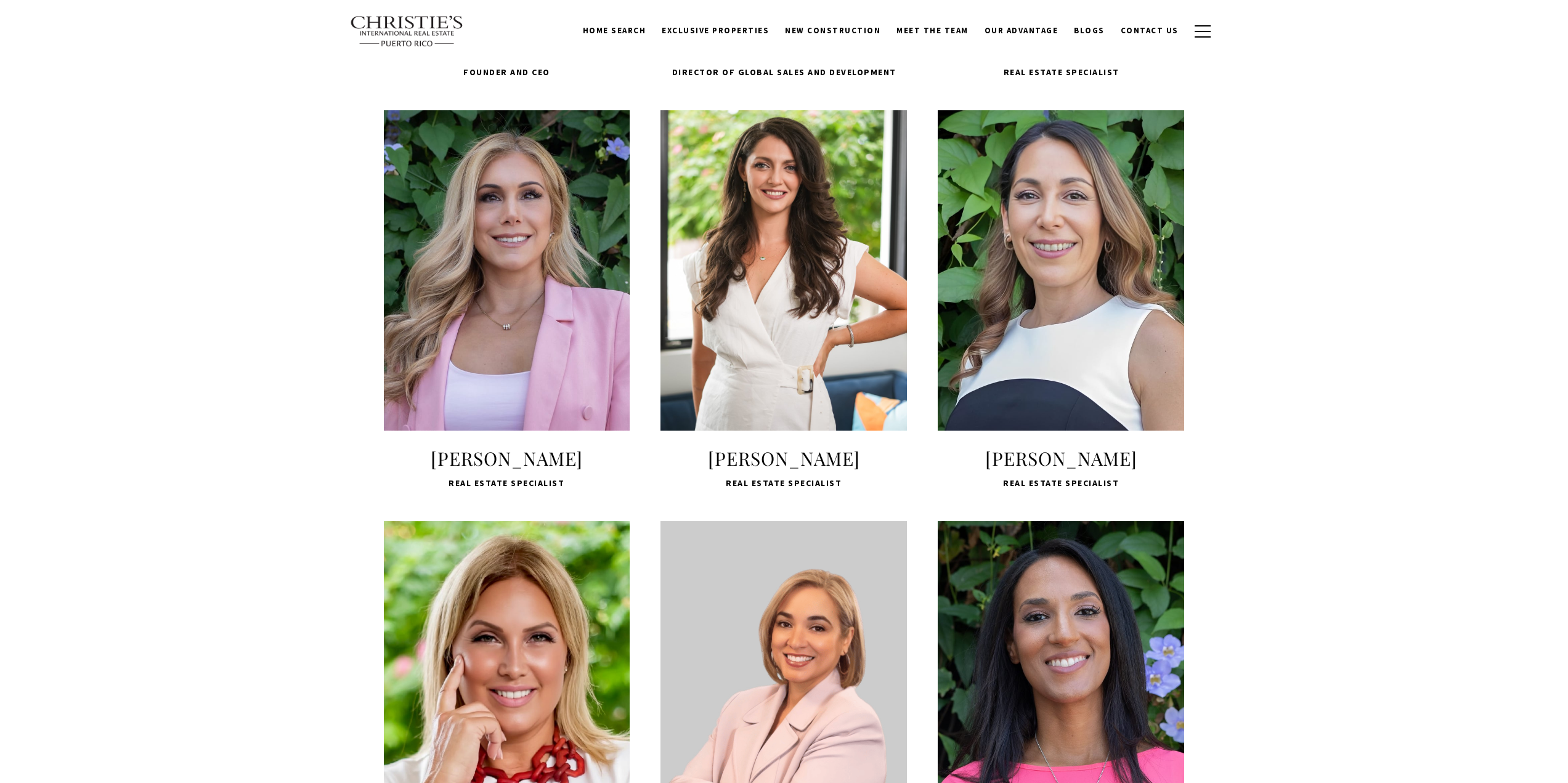
click at [555, 388] on span "LEARN MORE" at bounding box center [507, 370] width 164 height 36
click at [533, 388] on span "LEARN MORE" at bounding box center [507, 370] width 164 height 36
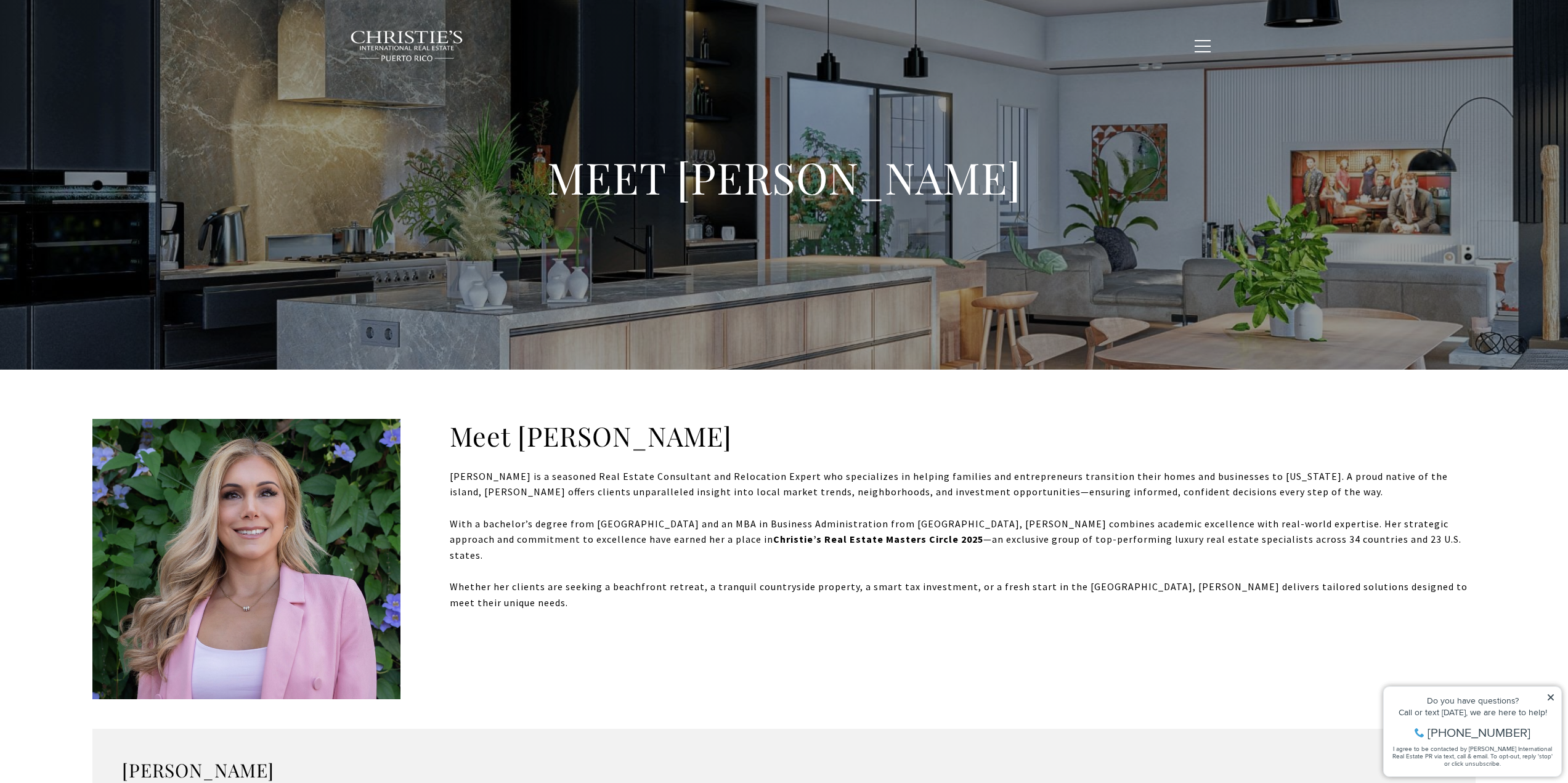
click at [661, 461] on div "Meet [PERSON_NAME] is a seasoned Real Estate Consultant and Relocation Expert w…" at bounding box center [784, 515] width 1384 height 192
click at [1551, 698] on icon at bounding box center [1551, 697] width 6 height 6
click at [1546, 699] on div "Do you have questions?" at bounding box center [1472, 701] width 165 height 9
click at [1553, 694] on icon at bounding box center [1551, 698] width 9 height 9
